Goal: Find specific page/section: Find specific page/section

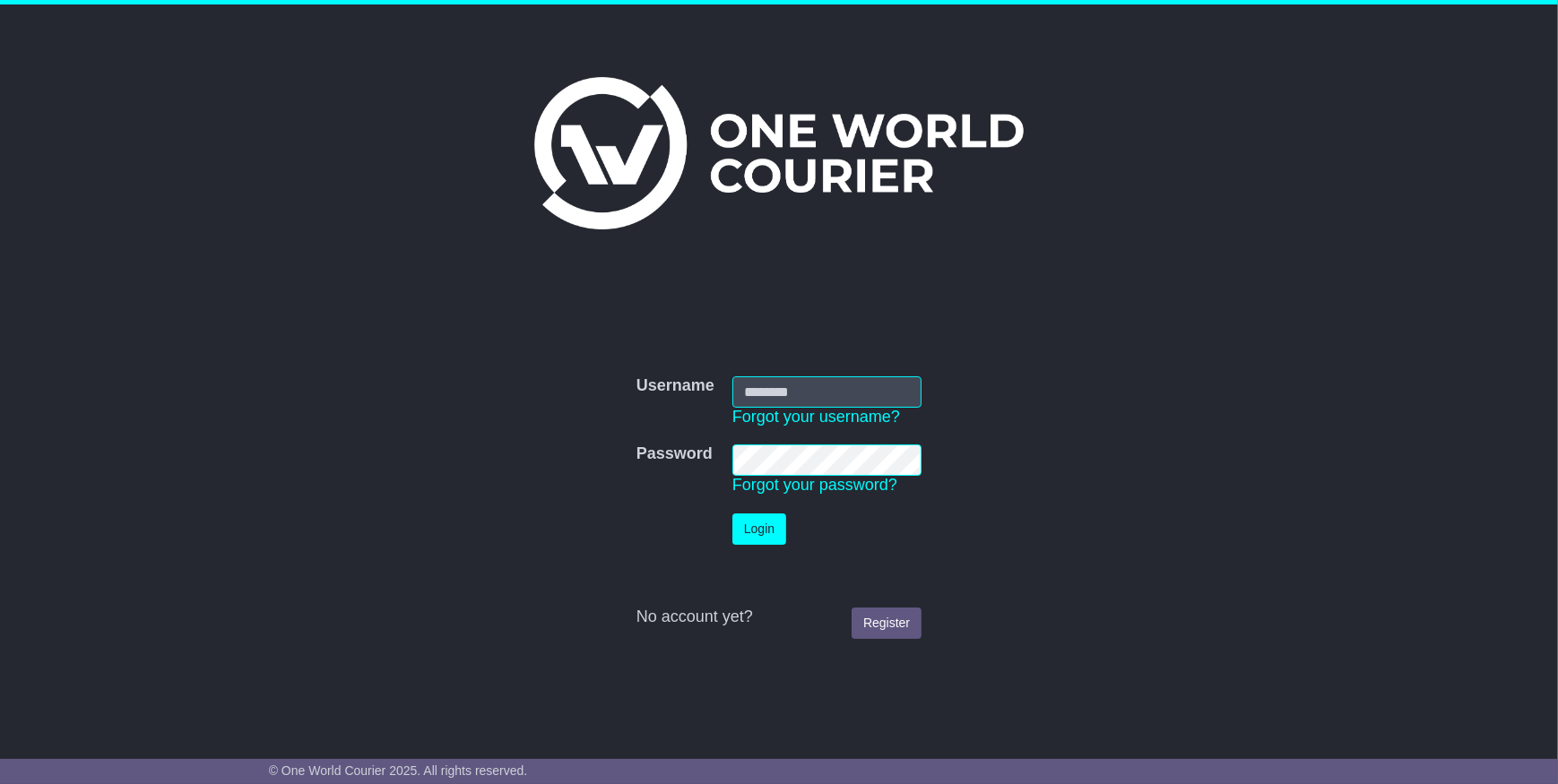
type input "**********"
click at [753, 531] on button "Login" at bounding box center [759, 528] width 53 height 31
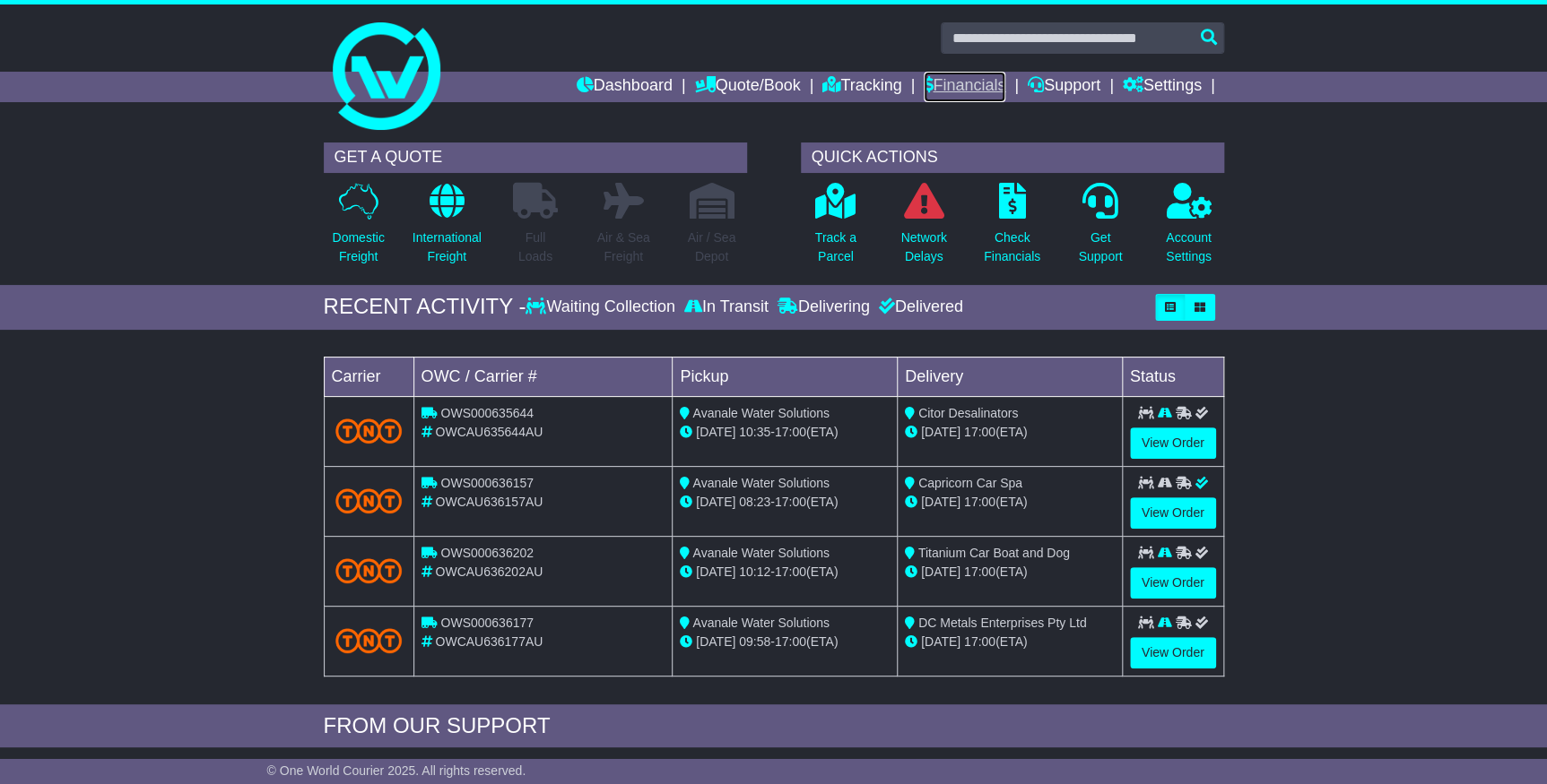
click at [949, 90] on link "Financials" at bounding box center [964, 87] width 82 height 31
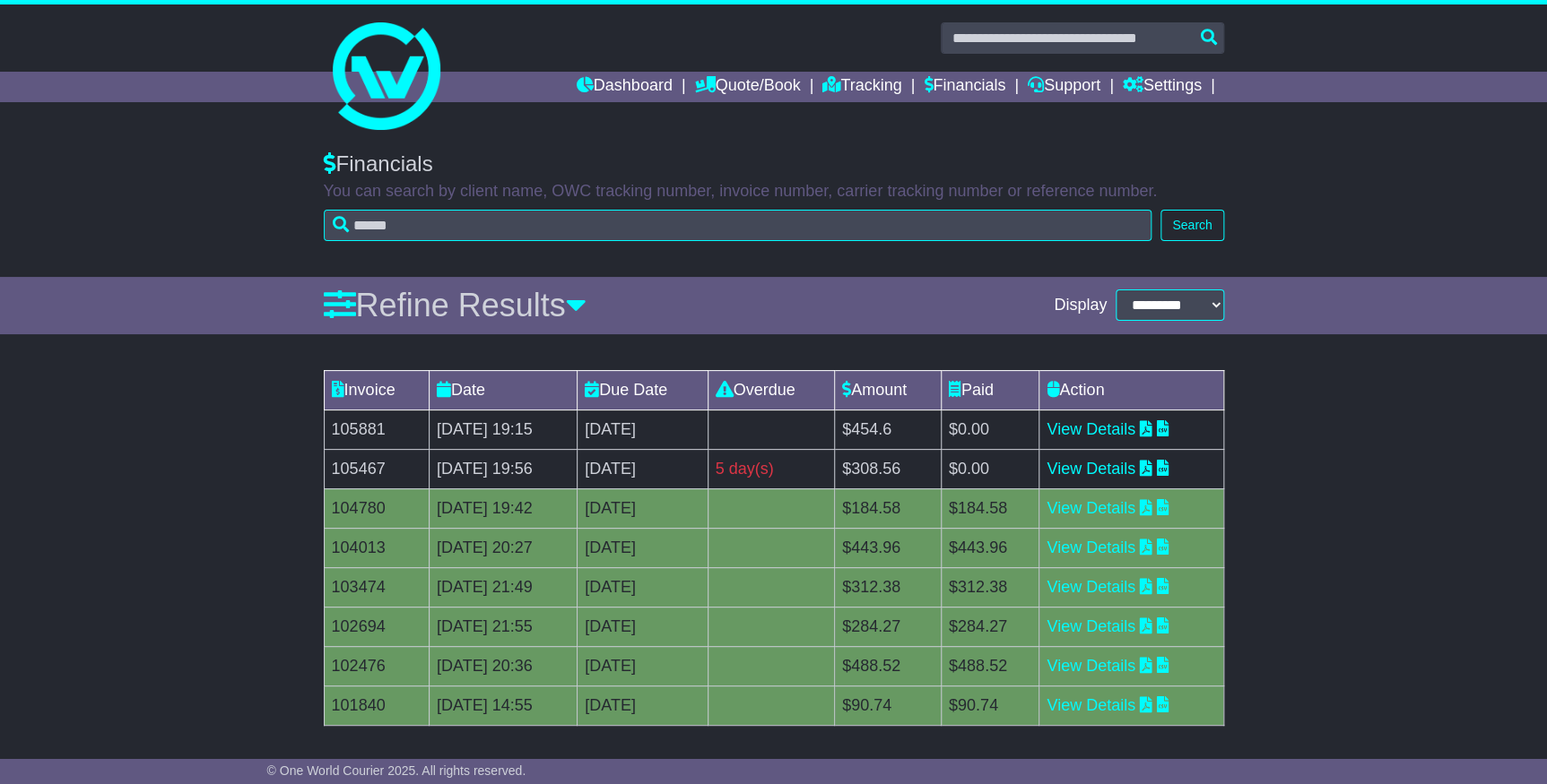
click at [112, 485] on div "Invoice Date Due Date Overdue Amount Paid Action 105881 21 Aug 2025 19:15 [DATE…" at bounding box center [773, 598] width 1547 height 472
